Goal: Task Accomplishment & Management: Use online tool/utility

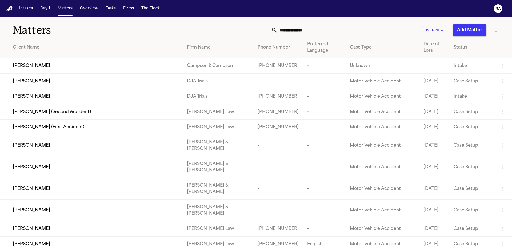
click at [291, 30] on input "text" at bounding box center [347, 30] width 138 height 12
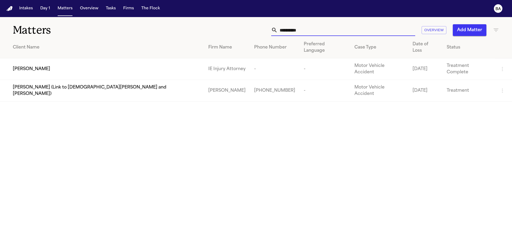
type input "**********"
click at [37, 66] on span "[PERSON_NAME]" at bounding box center [31, 69] width 37 height 6
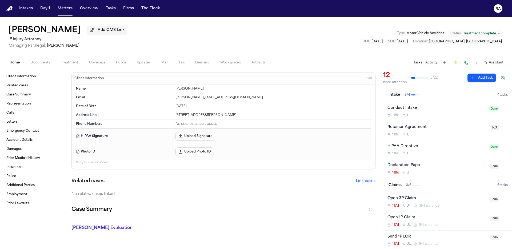
click at [95, 65] on span "Coverage" at bounding box center [97, 63] width 16 height 4
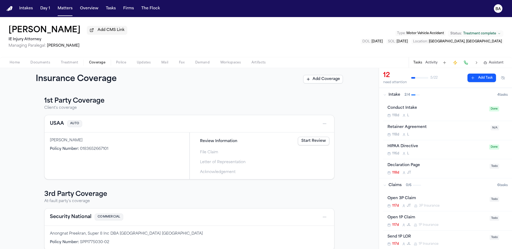
scroll to position [9, 0]
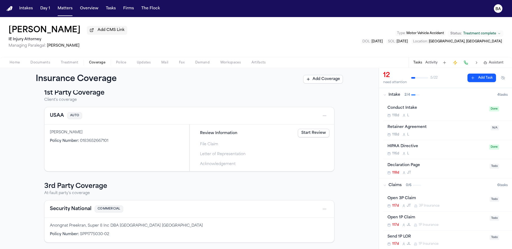
click at [308, 134] on link "Start Review" at bounding box center [313, 133] width 31 height 9
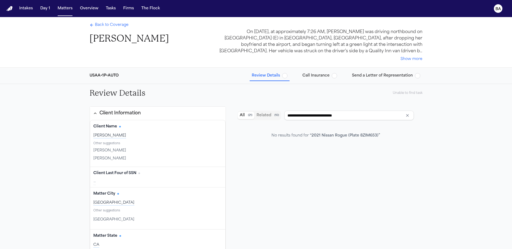
click at [310, 78] on span "Call Insurance" at bounding box center [315, 75] width 27 height 5
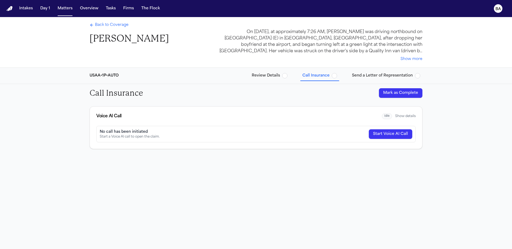
click at [366, 79] on button "Send a Letter of Representation" at bounding box center [386, 76] width 73 height 10
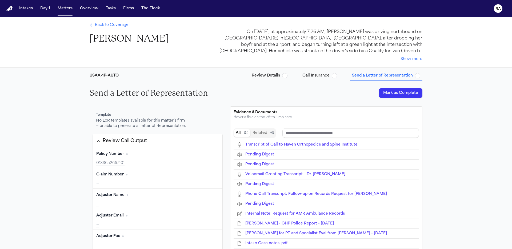
click at [266, 77] on span "Review Details" at bounding box center [266, 75] width 28 height 5
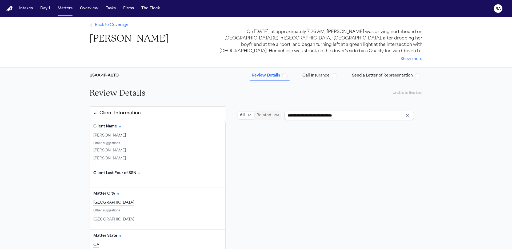
click at [111, 24] on span "Back to Coverage" at bounding box center [112, 24] width 34 height 5
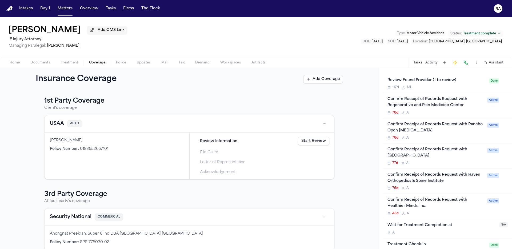
scroll to position [9, 0]
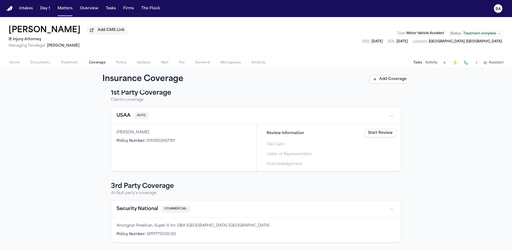
click at [370, 133] on link "Start Review" at bounding box center [379, 133] width 31 height 9
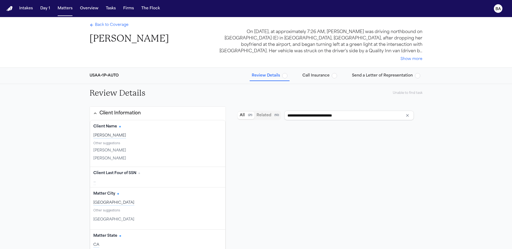
click at [312, 78] on span "Call Insurance" at bounding box center [315, 75] width 27 height 5
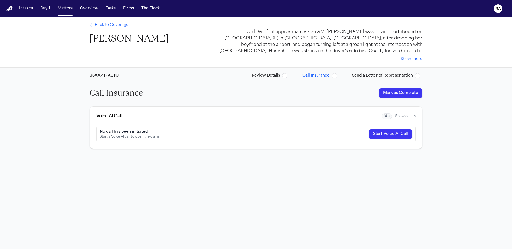
click at [280, 75] on span "Review Details" at bounding box center [266, 75] width 28 height 5
